Goal: Contribute content: Add original content to the website for others to see

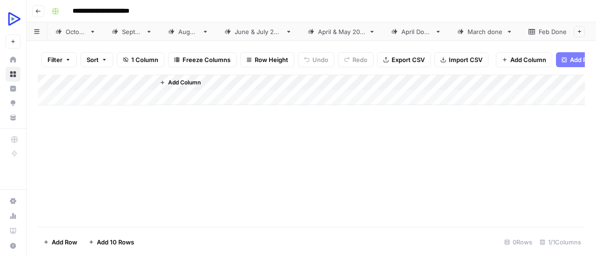
click at [76, 31] on div "[DATE]" at bounding box center [76, 31] width 20 height 9
click at [173, 105] on div "Add Column" at bounding box center [311, 147] width 547 height 145
click at [88, 103] on div "Add Column" at bounding box center [311, 147] width 547 height 145
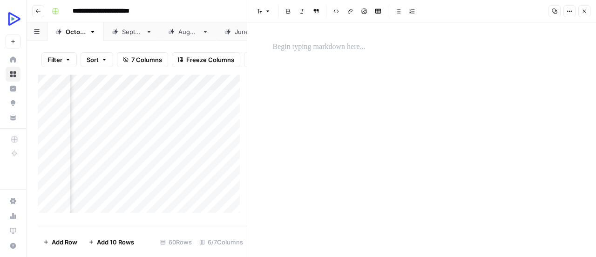
click at [339, 52] on p at bounding box center [422, 47] width 298 height 12
click at [317, 86] on div "*" at bounding box center [421, 139] width 309 height 234
click at [364, 17] on button "Image" at bounding box center [364, 11] width 12 height 12
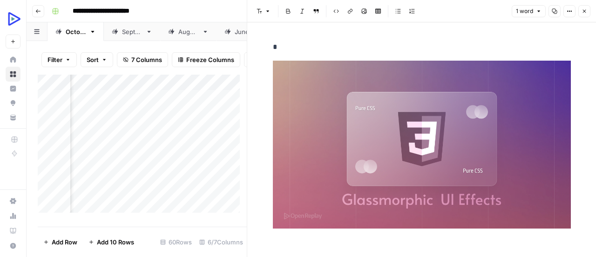
click at [587, 14] on button "Close" at bounding box center [585, 11] width 12 height 12
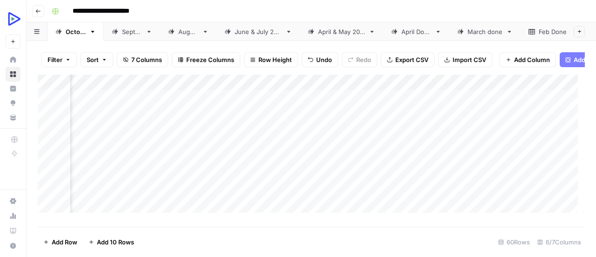
click at [92, 120] on div "Add Column" at bounding box center [311, 147] width 547 height 145
click at [92, 120] on div at bounding box center [93, 120] width 48 height 17
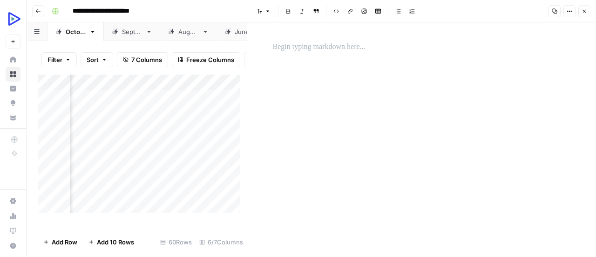
click at [351, 48] on p at bounding box center [422, 47] width 298 height 12
click at [375, 103] on div "*" at bounding box center [421, 139] width 309 height 234
click at [365, 13] on icon "button" at bounding box center [364, 11] width 5 height 5
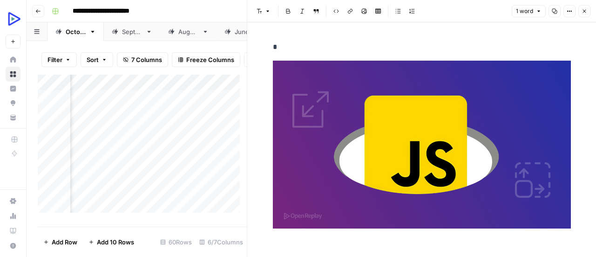
click at [586, 7] on button "Close" at bounding box center [585, 11] width 12 height 12
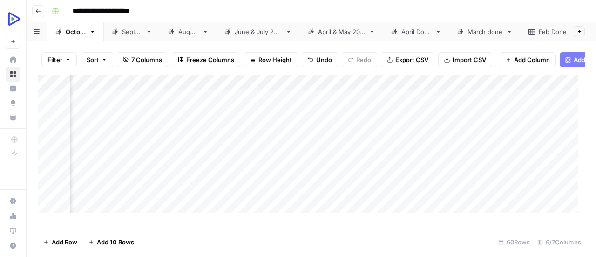
click at [95, 136] on div "Add Column" at bounding box center [311, 147] width 547 height 145
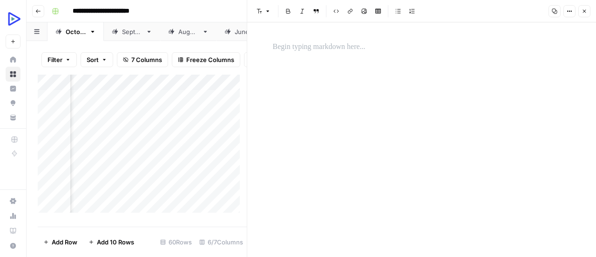
click at [383, 49] on p at bounding box center [422, 47] width 298 height 12
click at [374, 100] on div "*" at bounding box center [421, 139] width 309 height 234
click at [363, 13] on icon "button" at bounding box center [365, 11] width 6 height 6
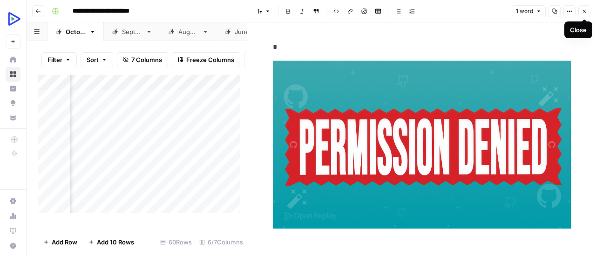
click at [585, 11] on icon "button" at bounding box center [585, 11] width 6 height 6
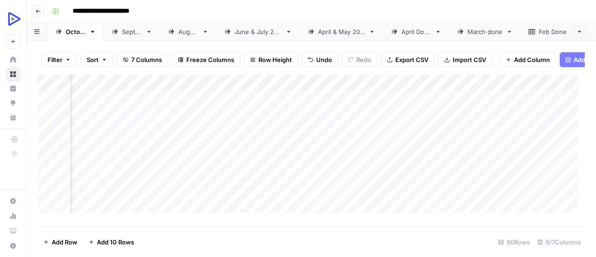
click at [93, 155] on div "Add Column" at bounding box center [311, 147] width 547 height 145
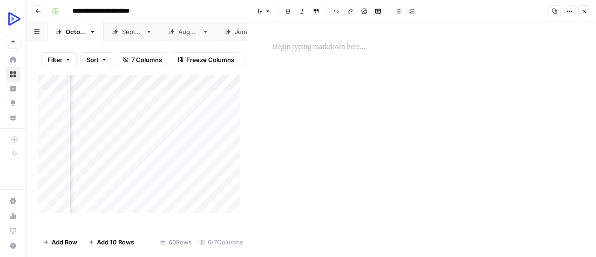
click at [291, 42] on p at bounding box center [422, 47] width 298 height 12
click at [365, 14] on button "Image" at bounding box center [364, 11] width 12 height 12
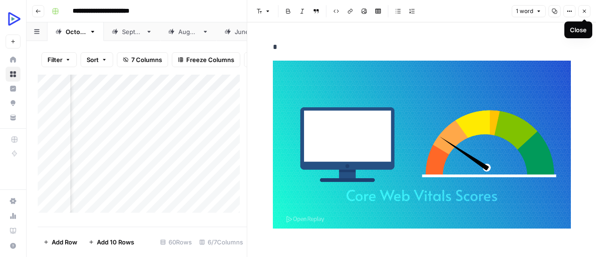
click at [584, 12] on icon "button" at bounding box center [584, 11] width 3 height 3
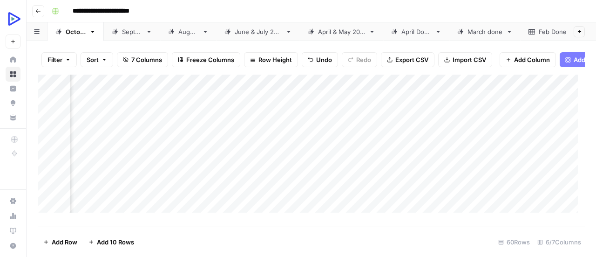
click at [96, 168] on div "Add Column" at bounding box center [311, 147] width 547 height 145
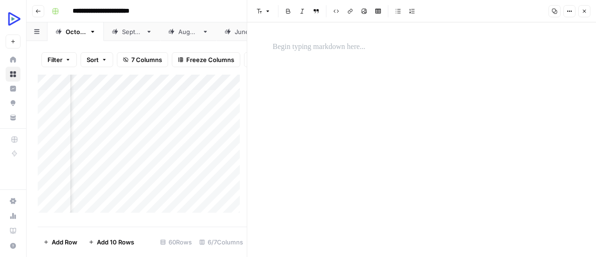
click at [357, 47] on p at bounding box center [422, 47] width 298 height 12
click at [364, 86] on div "*" at bounding box center [421, 139] width 309 height 234
click at [364, 9] on icon "button" at bounding box center [365, 11] width 6 height 6
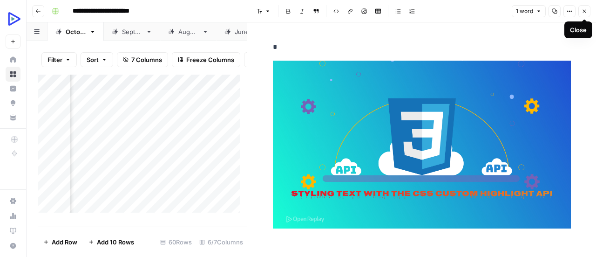
click at [586, 12] on icon "button" at bounding box center [584, 11] width 3 height 3
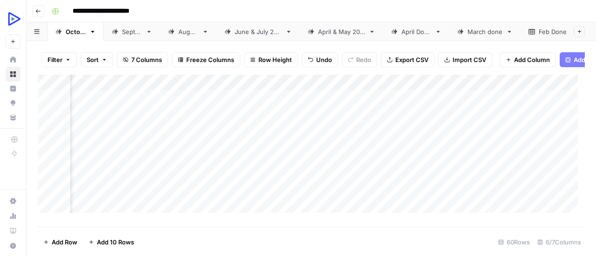
click at [101, 186] on div "Add Column" at bounding box center [311, 147] width 547 height 145
click at [101, 186] on div at bounding box center [105, 183] width 48 height 17
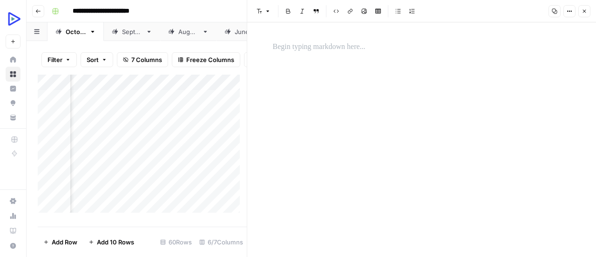
click at [352, 47] on p at bounding box center [422, 47] width 298 height 12
click at [405, 94] on div "*" at bounding box center [421, 139] width 309 height 234
click at [365, 15] on button "Image" at bounding box center [364, 11] width 12 height 12
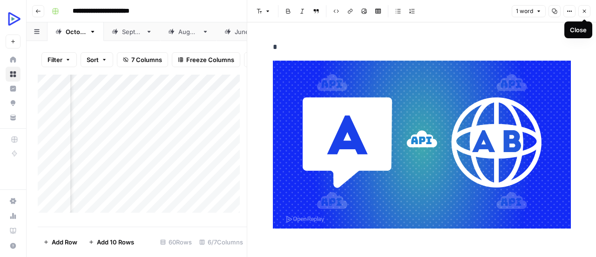
click at [585, 10] on icon "button" at bounding box center [585, 11] width 6 height 6
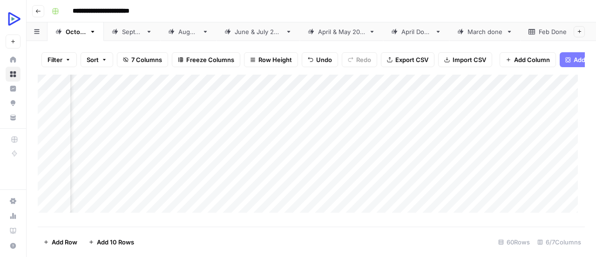
click at [94, 200] on div "Add Column" at bounding box center [311, 147] width 547 height 145
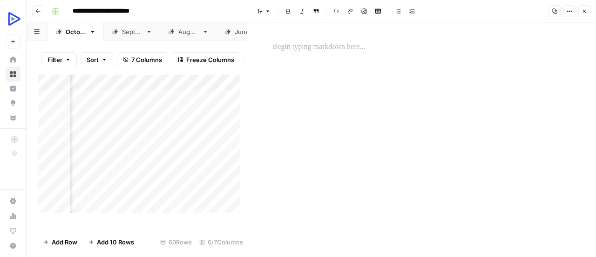
click at [356, 48] on p at bounding box center [422, 47] width 298 height 12
click at [364, 9] on icon "button" at bounding box center [364, 11] width 5 height 5
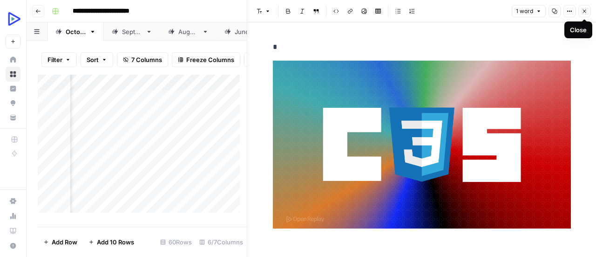
click at [588, 14] on button "Close" at bounding box center [585, 11] width 12 height 12
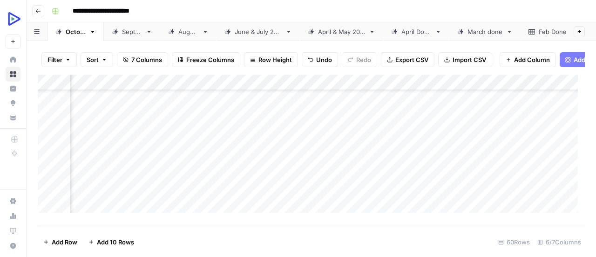
scroll to position [41, 73]
click at [102, 176] on div "Add Column" at bounding box center [311, 147] width 547 height 145
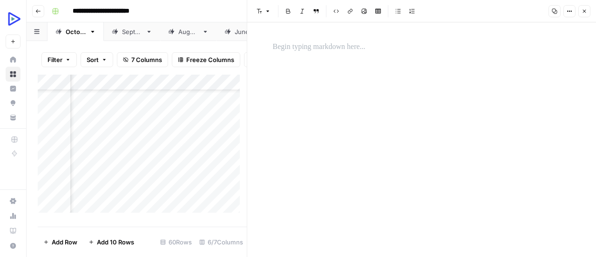
click at [340, 49] on p at bounding box center [422, 47] width 298 height 12
click at [356, 95] on div "*" at bounding box center [421, 139] width 309 height 234
click at [368, 13] on button "Image" at bounding box center [364, 11] width 12 height 12
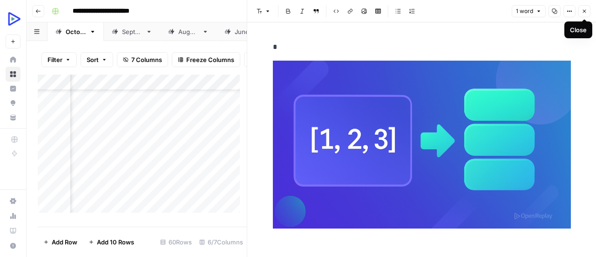
click at [586, 13] on icon "button" at bounding box center [585, 11] width 6 height 6
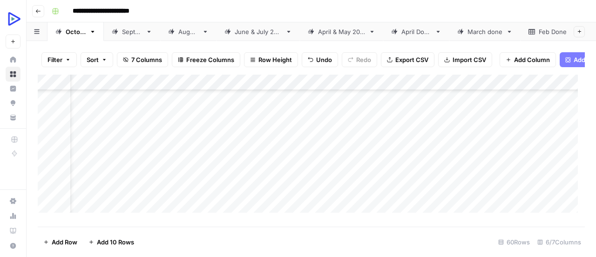
scroll to position [90, 0]
click at [252, 140] on div "Add Column" at bounding box center [311, 147] width 547 height 145
click at [227, 141] on div "Add Column" at bounding box center [311, 147] width 547 height 145
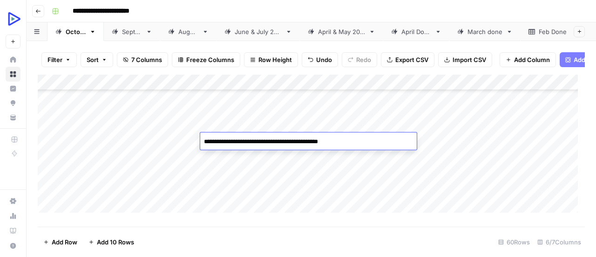
click at [227, 141] on textarea "**********" at bounding box center [308, 141] width 217 height 13
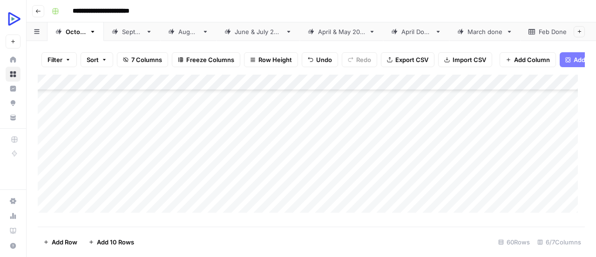
click at [249, 162] on div "Add Column" at bounding box center [311, 147] width 547 height 145
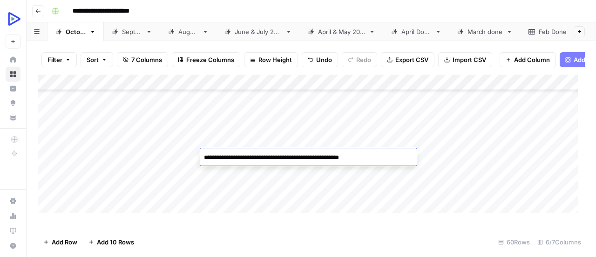
click at [249, 162] on textarea "**********" at bounding box center [308, 157] width 217 height 13
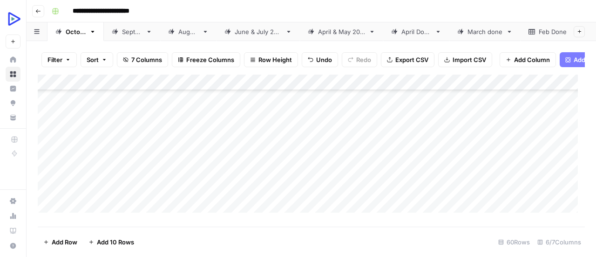
click at [241, 169] on div "Add Column" at bounding box center [311, 147] width 547 height 145
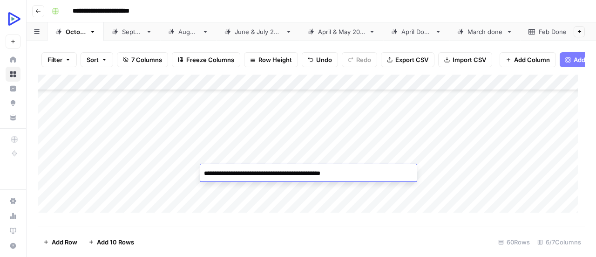
click at [241, 169] on textarea "**********" at bounding box center [308, 173] width 217 height 13
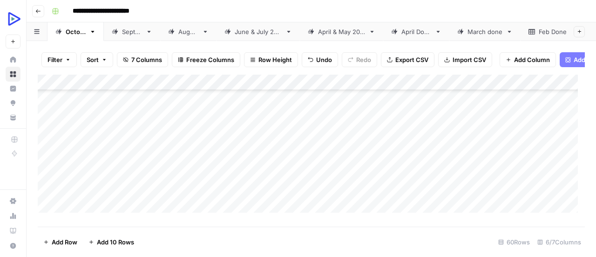
click at [258, 191] on div "Add Column" at bounding box center [311, 147] width 547 height 145
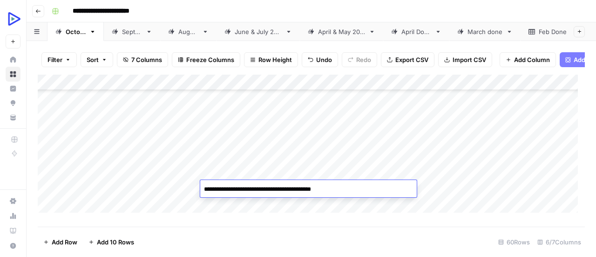
click at [258, 191] on textarea "**********" at bounding box center [308, 189] width 217 height 13
